Goal: Transaction & Acquisition: Purchase product/service

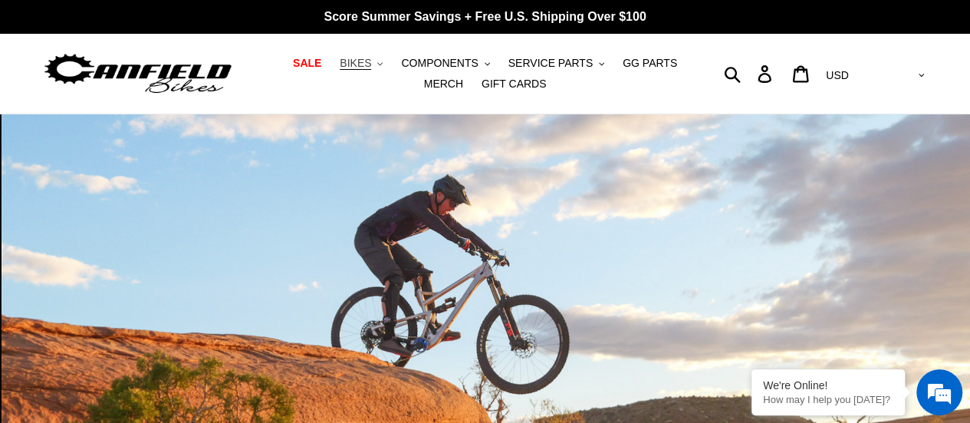
click at [344, 67] on span "BIKES" at bounding box center [355, 63] width 31 height 13
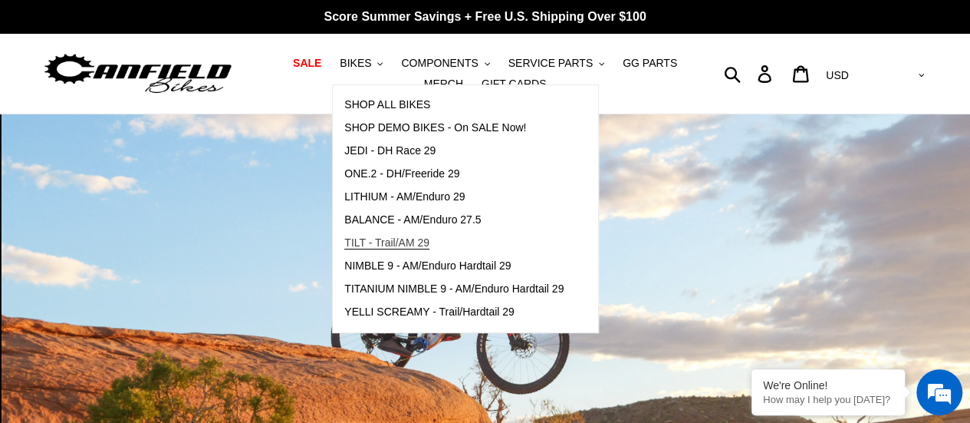
click at [379, 243] on span "TILT - Trail/AM 29" at bounding box center [386, 242] width 85 height 13
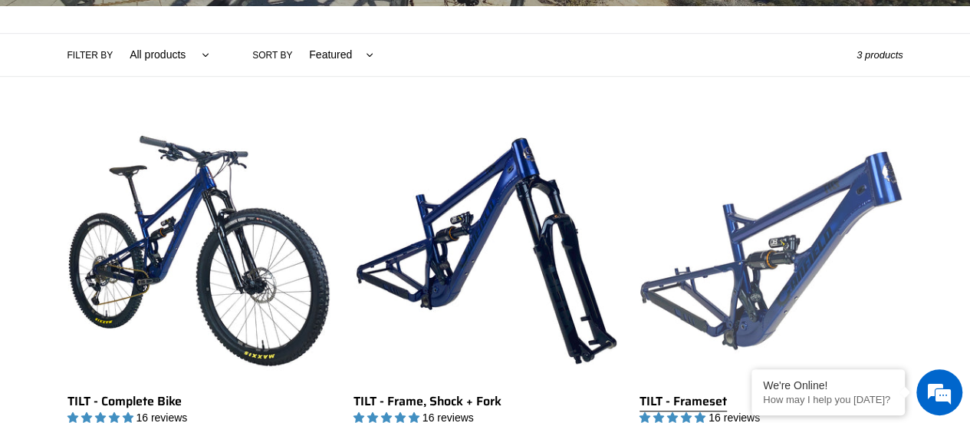
scroll to position [336, 0]
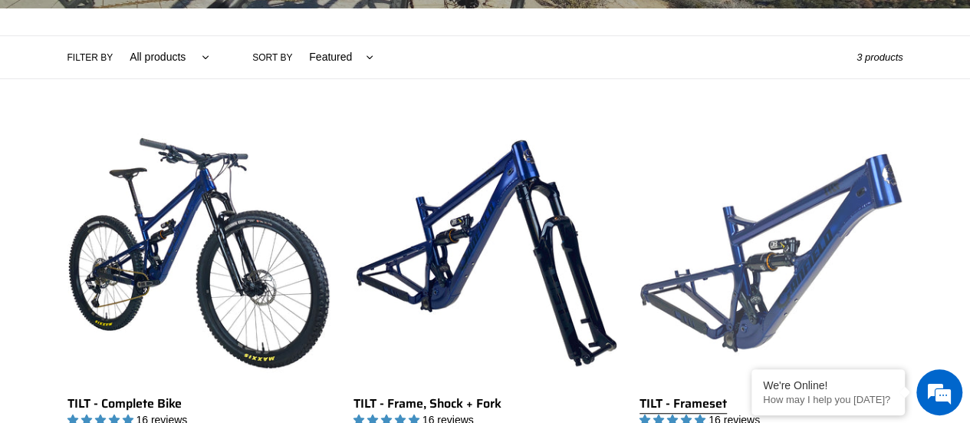
click at [859, 217] on link "TILT - Frameset" at bounding box center [771, 300] width 263 height 359
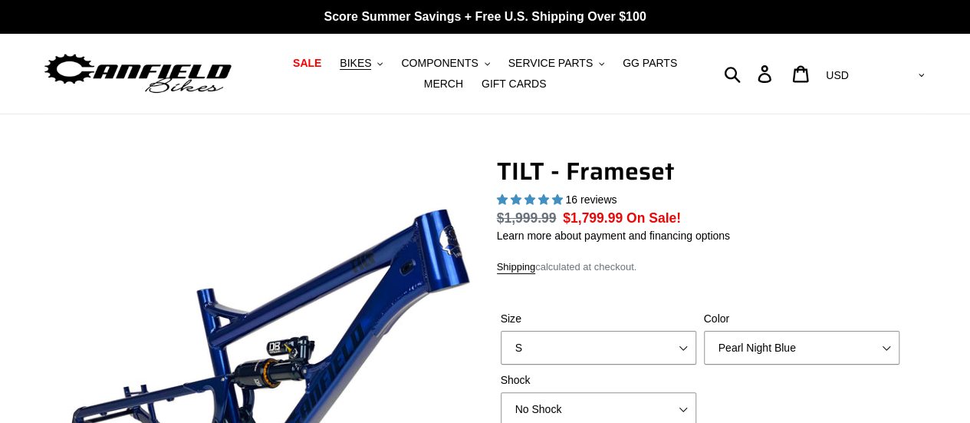
select select "highest-rating"
